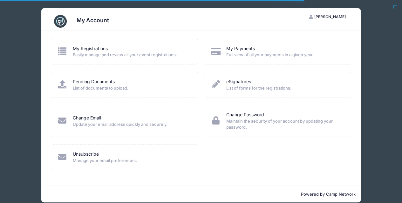
click at [91, 54] on span "Easily manage and review all your event registrations." at bounding box center [131, 55] width 117 height 6
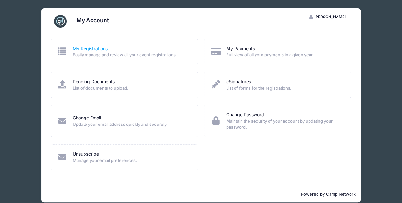
click at [88, 48] on link "My Registrations" at bounding box center [90, 48] width 35 height 7
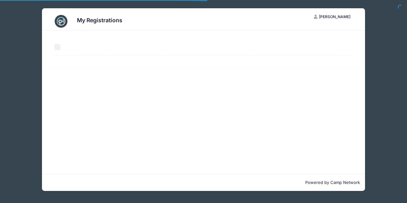
select select "50"
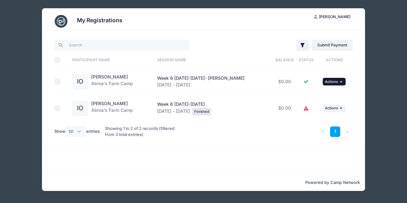
click at [332, 82] on span "Actions" at bounding box center [331, 81] width 13 height 4
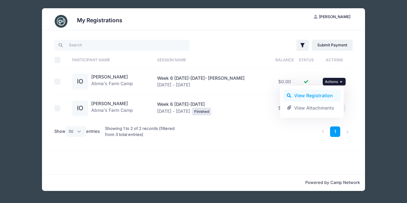
click at [317, 95] on link "View Registration" at bounding box center [311, 96] width 57 height 12
